Goal: Browse casually: Explore the website without a specific task or goal

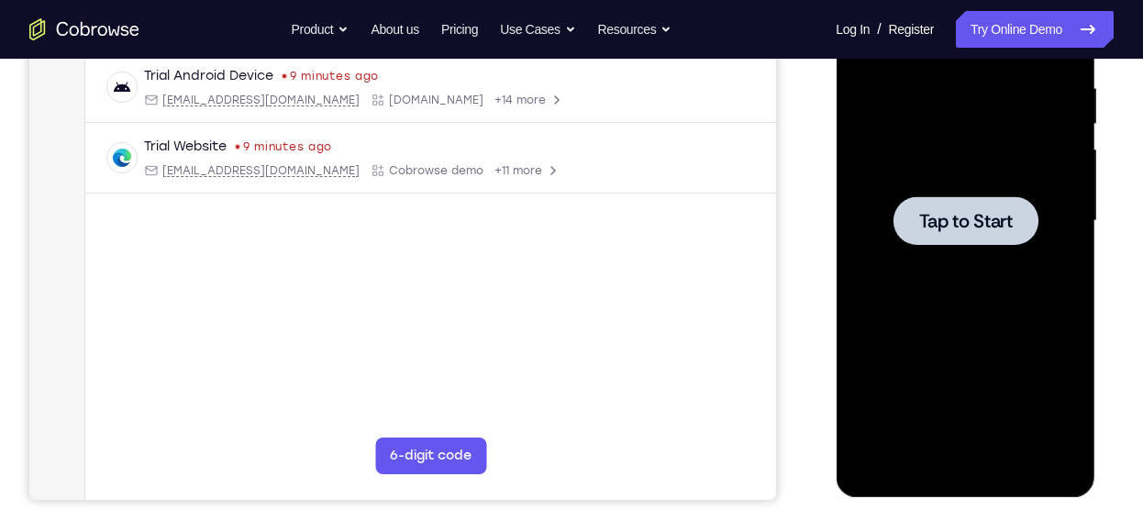
click at [960, 243] on div at bounding box center [964, 220] width 145 height 49
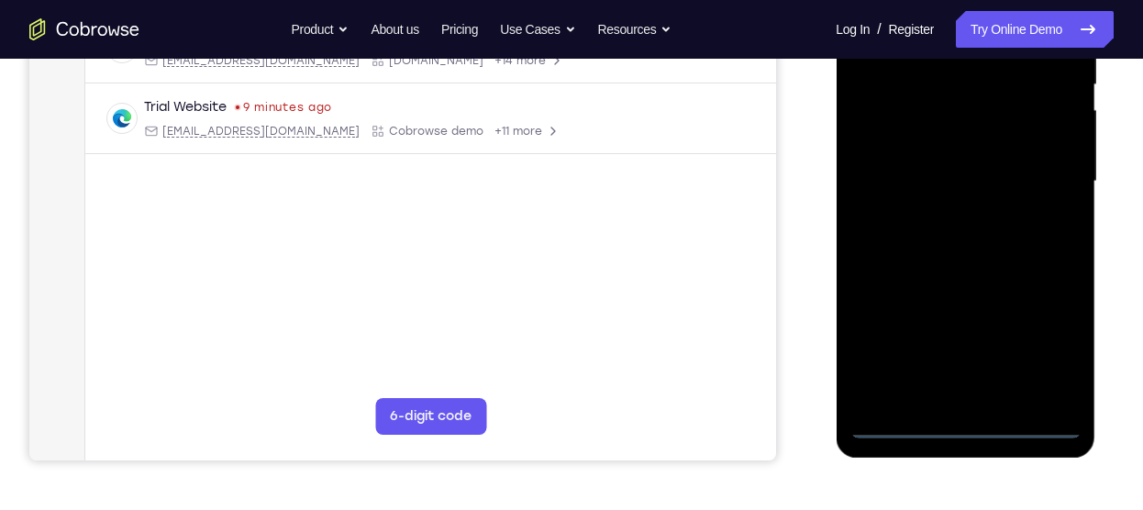
scroll to position [437, 0]
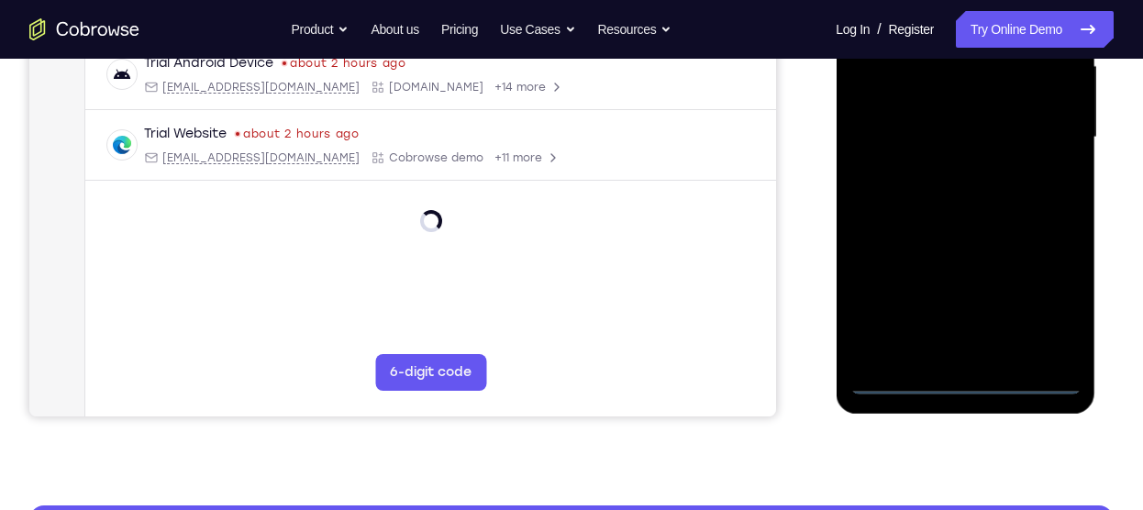
click at [967, 383] on div at bounding box center [964, 138] width 231 height 514
click at [1042, 308] on div at bounding box center [964, 138] width 231 height 514
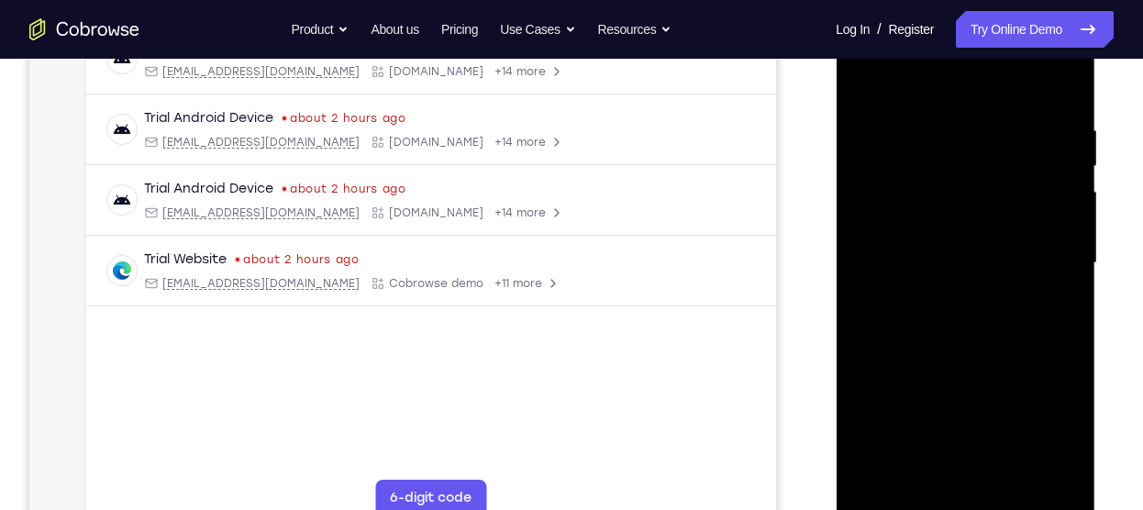
scroll to position [310, 0]
click at [911, 97] on div at bounding box center [964, 264] width 231 height 514
click at [1040, 251] on div at bounding box center [964, 264] width 231 height 514
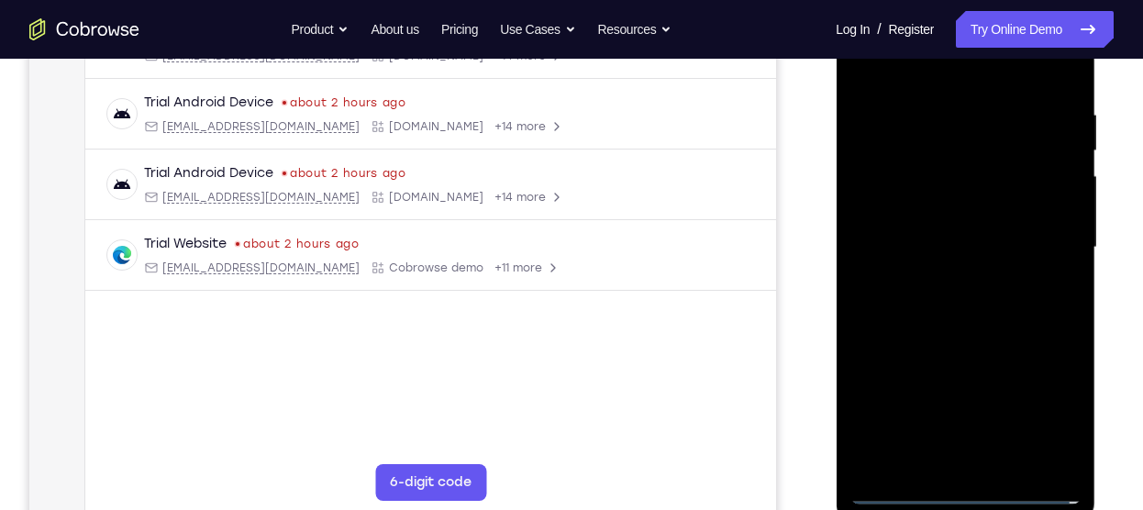
click at [946, 281] on div at bounding box center [964, 248] width 231 height 514
click at [941, 227] on div at bounding box center [964, 248] width 231 height 514
click at [921, 249] on div at bounding box center [964, 248] width 231 height 514
click at [920, 306] on div at bounding box center [964, 248] width 231 height 514
click at [970, 330] on div at bounding box center [964, 248] width 231 height 514
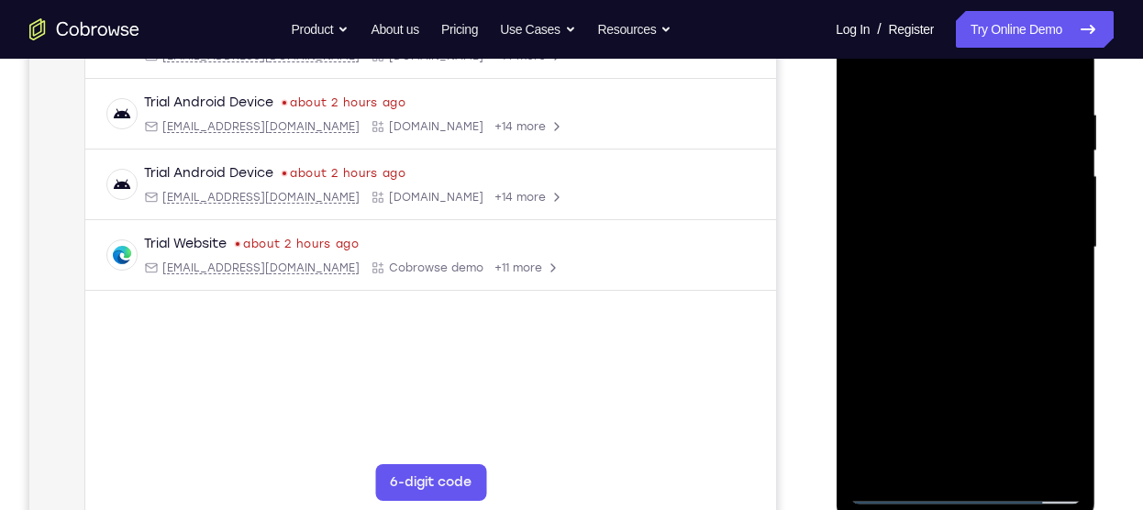
click at [933, 131] on div at bounding box center [964, 248] width 231 height 514
click at [1055, 76] on div at bounding box center [964, 248] width 231 height 514
click at [1002, 101] on div at bounding box center [964, 248] width 231 height 514
click at [1058, 71] on div at bounding box center [964, 248] width 231 height 514
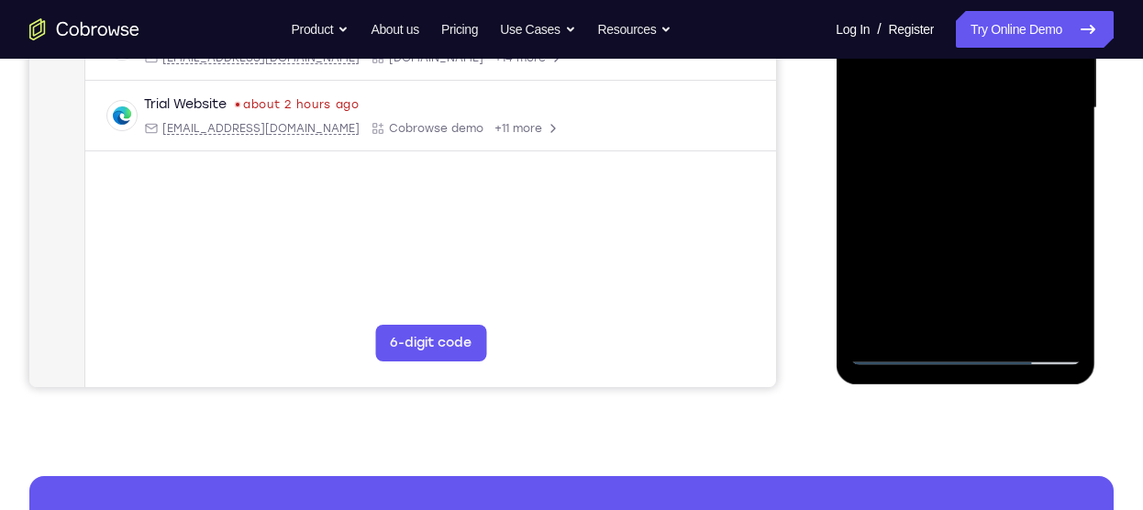
scroll to position [470, 0]
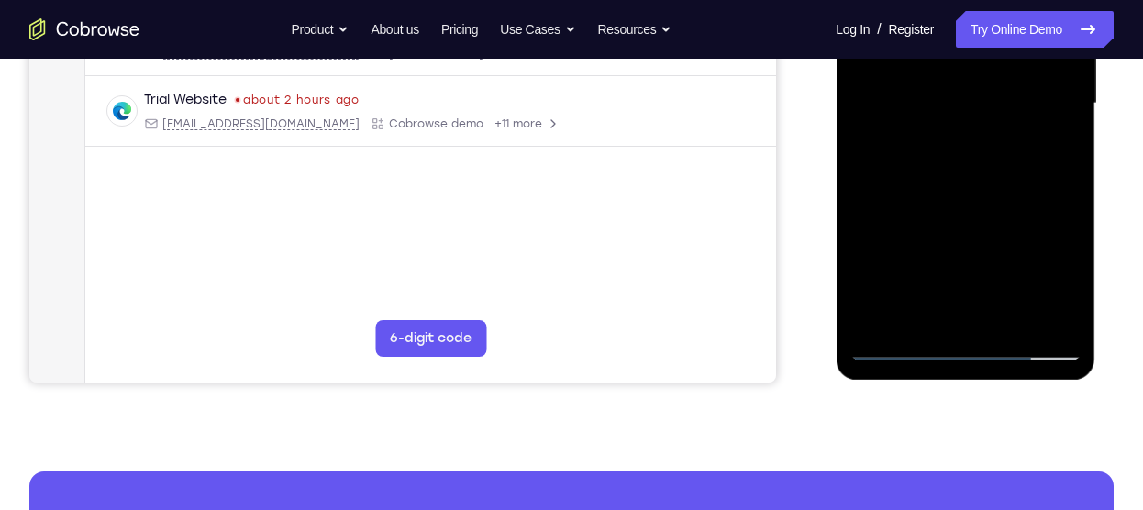
click at [916, 317] on div at bounding box center [964, 104] width 231 height 514
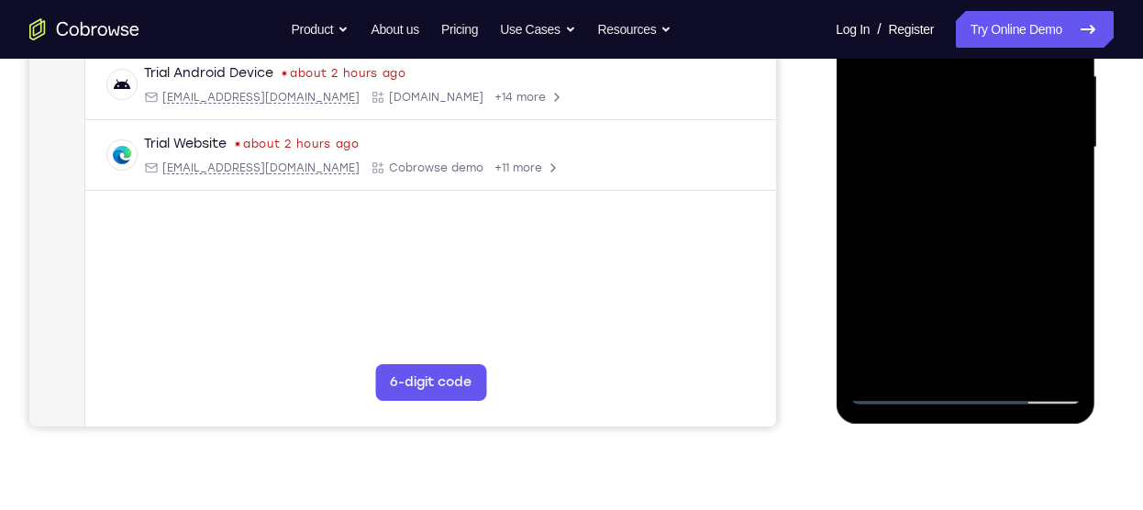
scroll to position [432, 0]
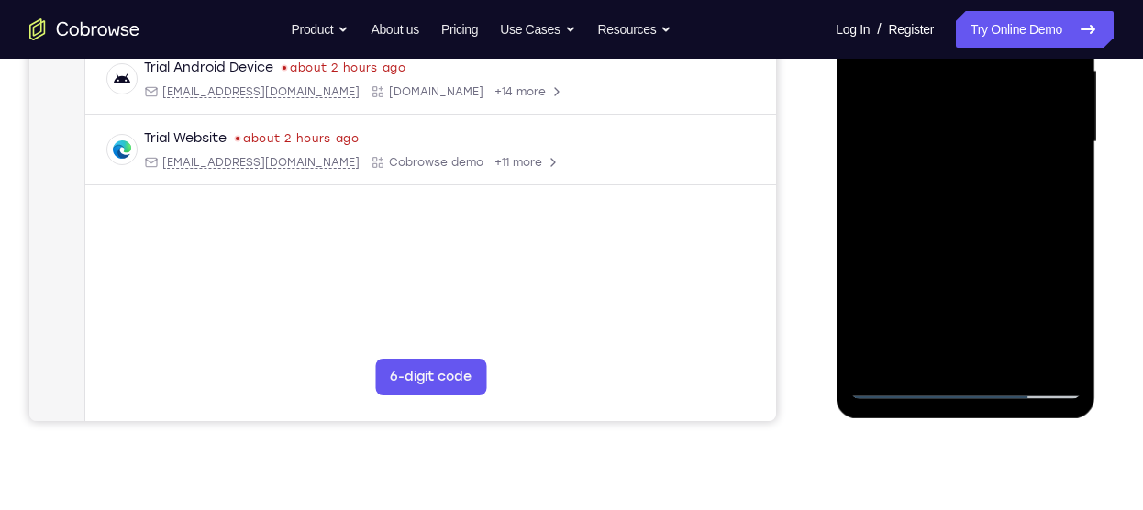
click at [1044, 360] on div at bounding box center [964, 142] width 231 height 514
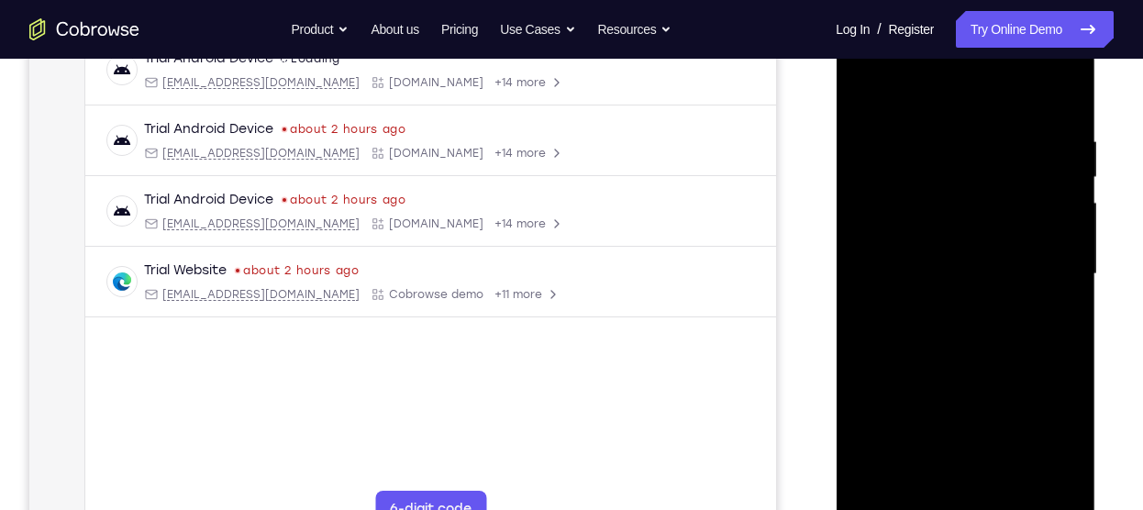
scroll to position [298, 0]
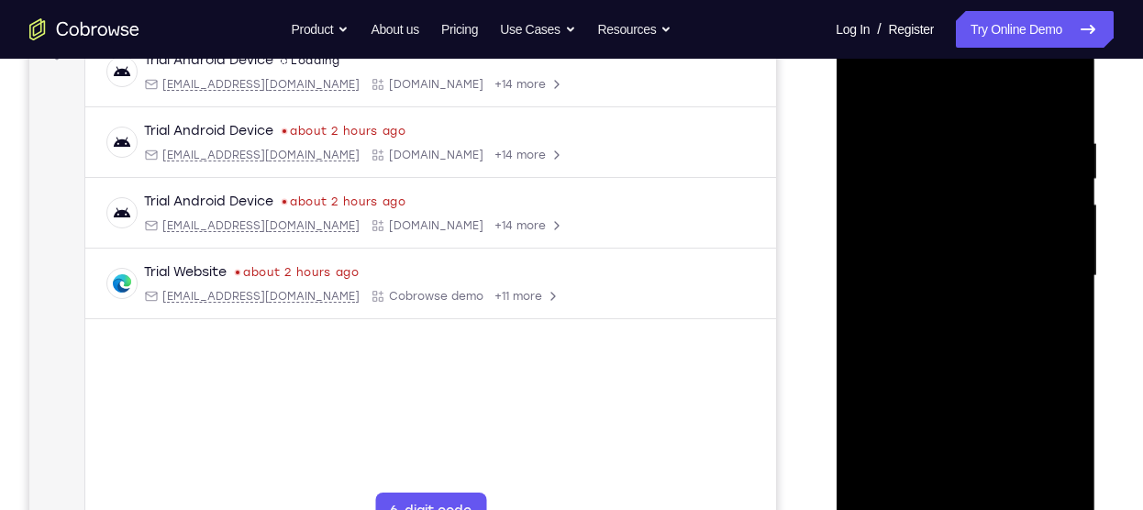
click at [970, 291] on div at bounding box center [964, 276] width 231 height 514
click at [915, 310] on div at bounding box center [964, 276] width 231 height 514
click at [885, 156] on div at bounding box center [964, 276] width 231 height 514
click at [1057, 97] on div at bounding box center [964, 276] width 231 height 514
click at [883, 130] on div at bounding box center [964, 276] width 231 height 514
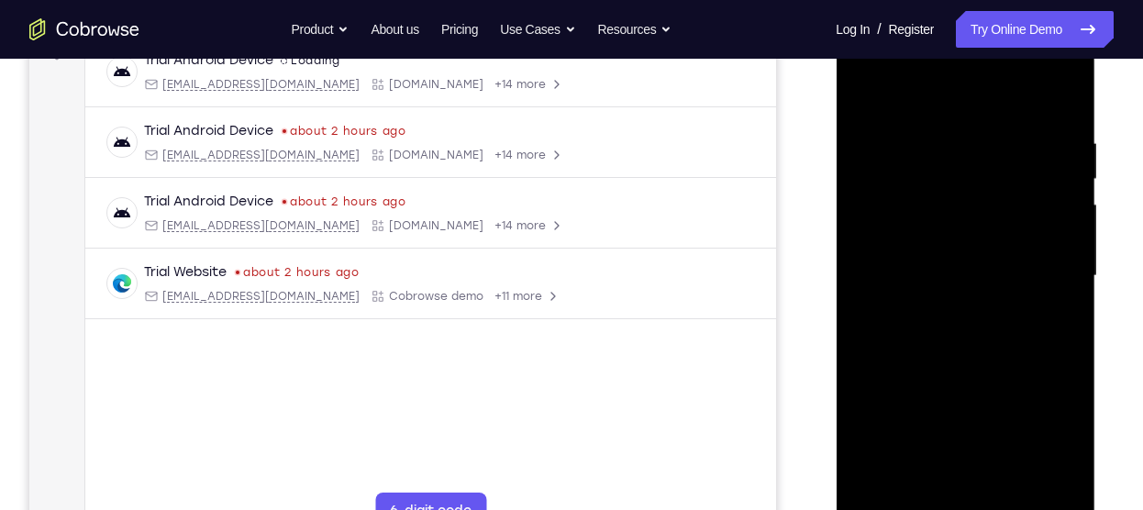
click at [872, 272] on div at bounding box center [964, 276] width 231 height 514
click at [1061, 246] on div at bounding box center [964, 276] width 231 height 514
click at [1052, 243] on div at bounding box center [964, 276] width 231 height 514
click at [1068, 253] on div at bounding box center [964, 276] width 231 height 514
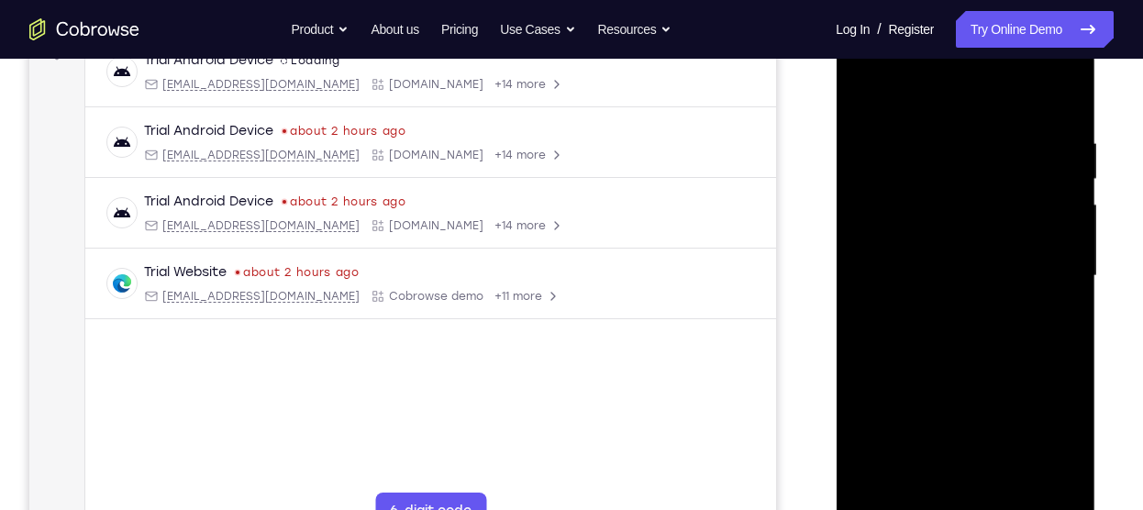
click at [1058, 253] on div at bounding box center [964, 276] width 231 height 514
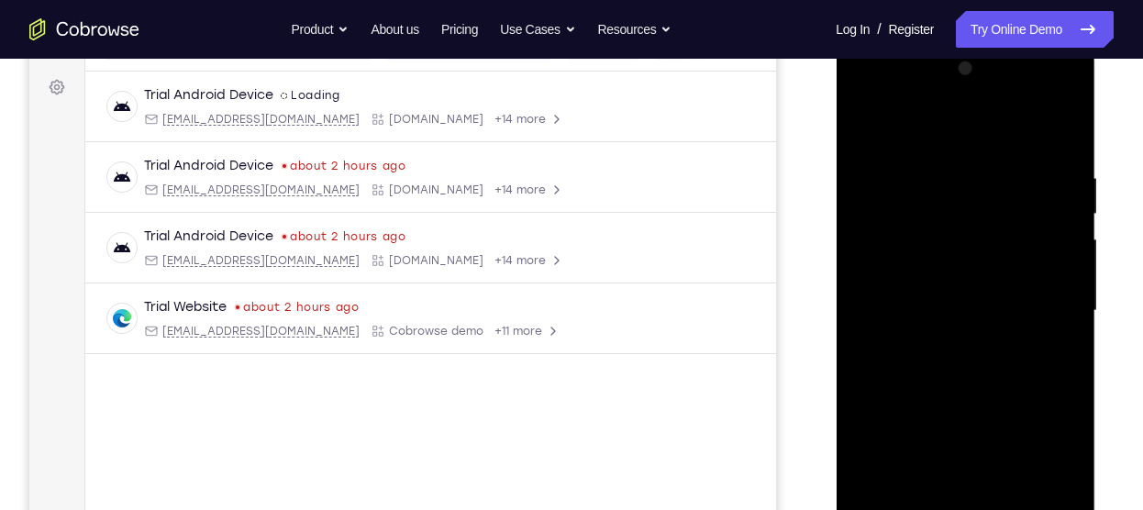
scroll to position [264, 0]
click at [1071, 263] on div at bounding box center [964, 310] width 231 height 514
